Goal: Task Accomplishment & Management: Manage account settings

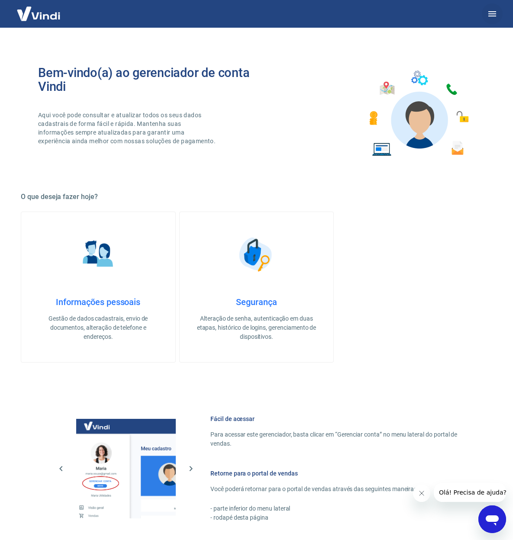
click at [494, 16] on icon "button" at bounding box center [492, 13] width 8 height 5
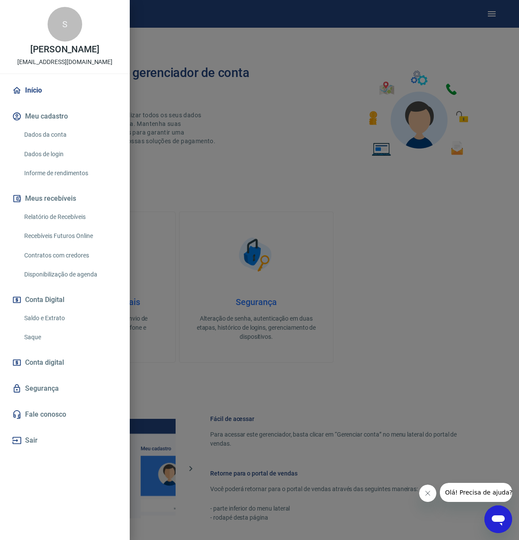
click at [49, 334] on link "Saque" at bounding box center [70, 337] width 99 height 18
